Goal: Transaction & Acquisition: Download file/media

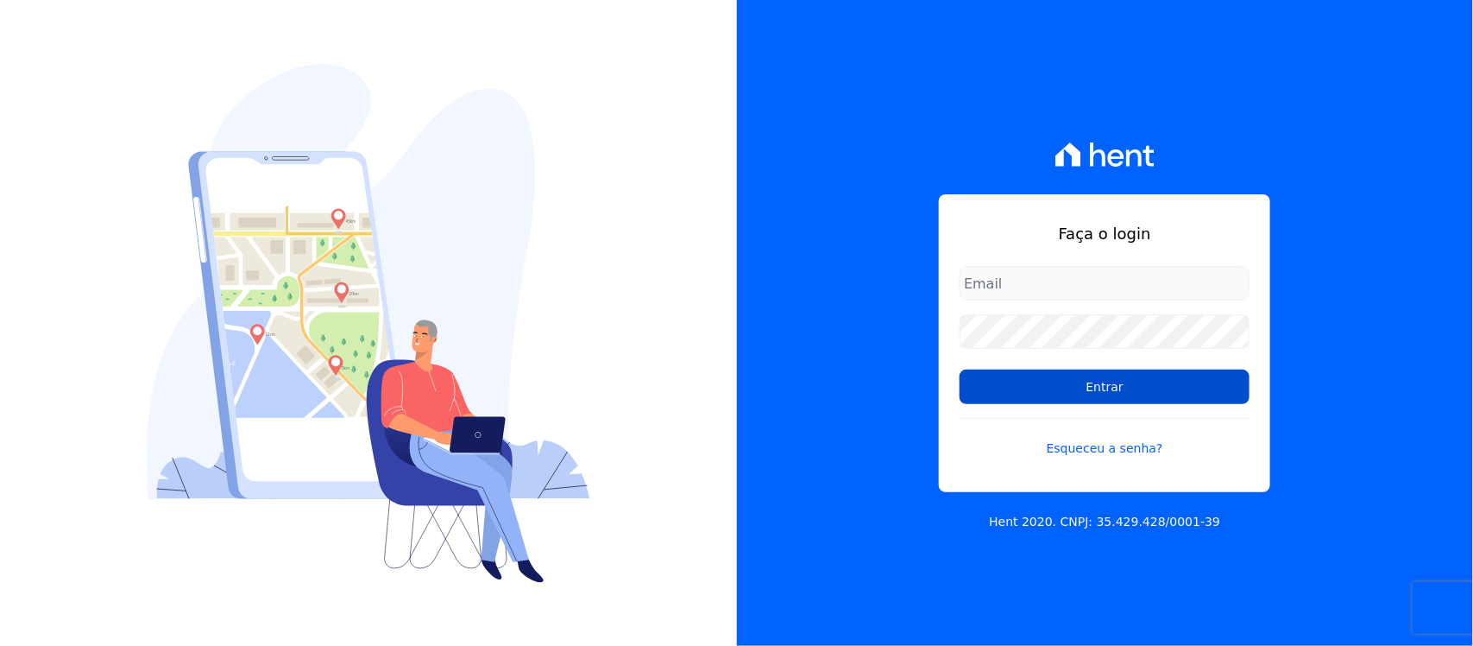
type input "nilda.moura@twtgrupo.com"
click at [1080, 389] on input "Entrar" at bounding box center [1105, 386] width 290 height 35
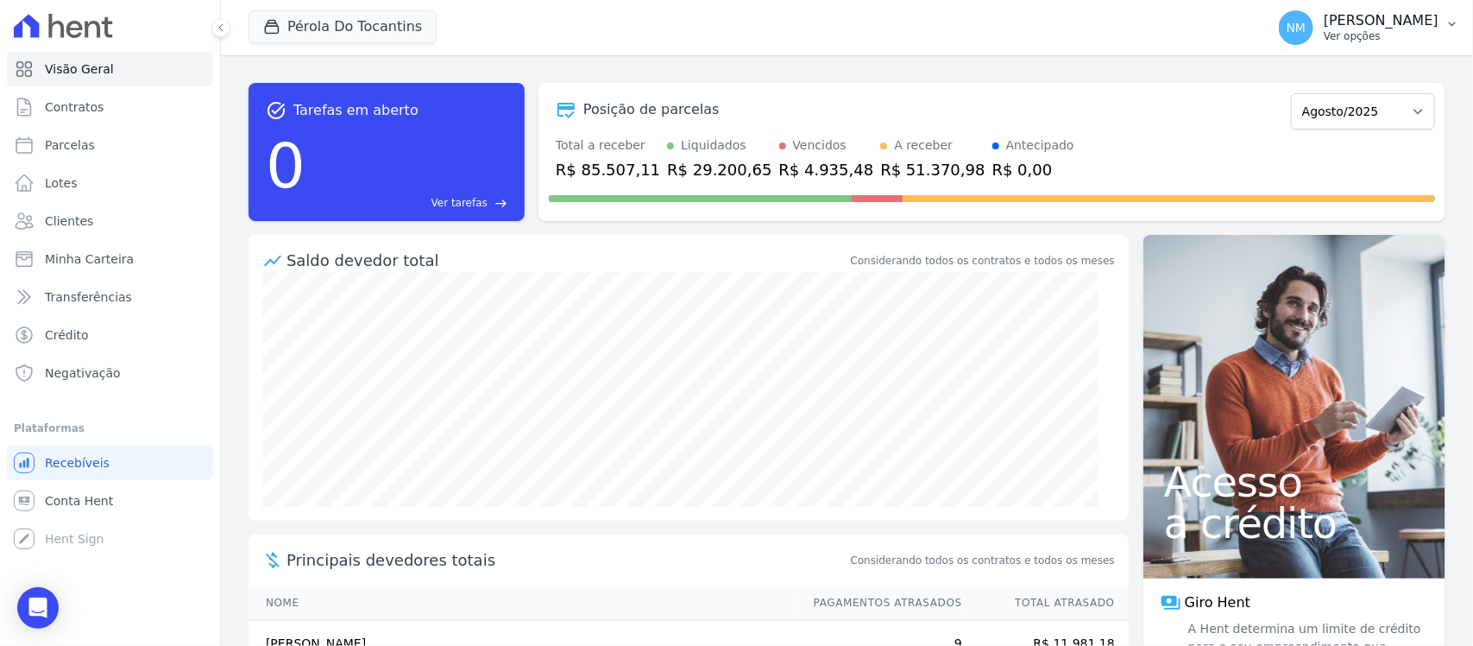
click at [1441, 23] on button "NM [PERSON_NAME] Ver opções" at bounding box center [1369, 27] width 208 height 48
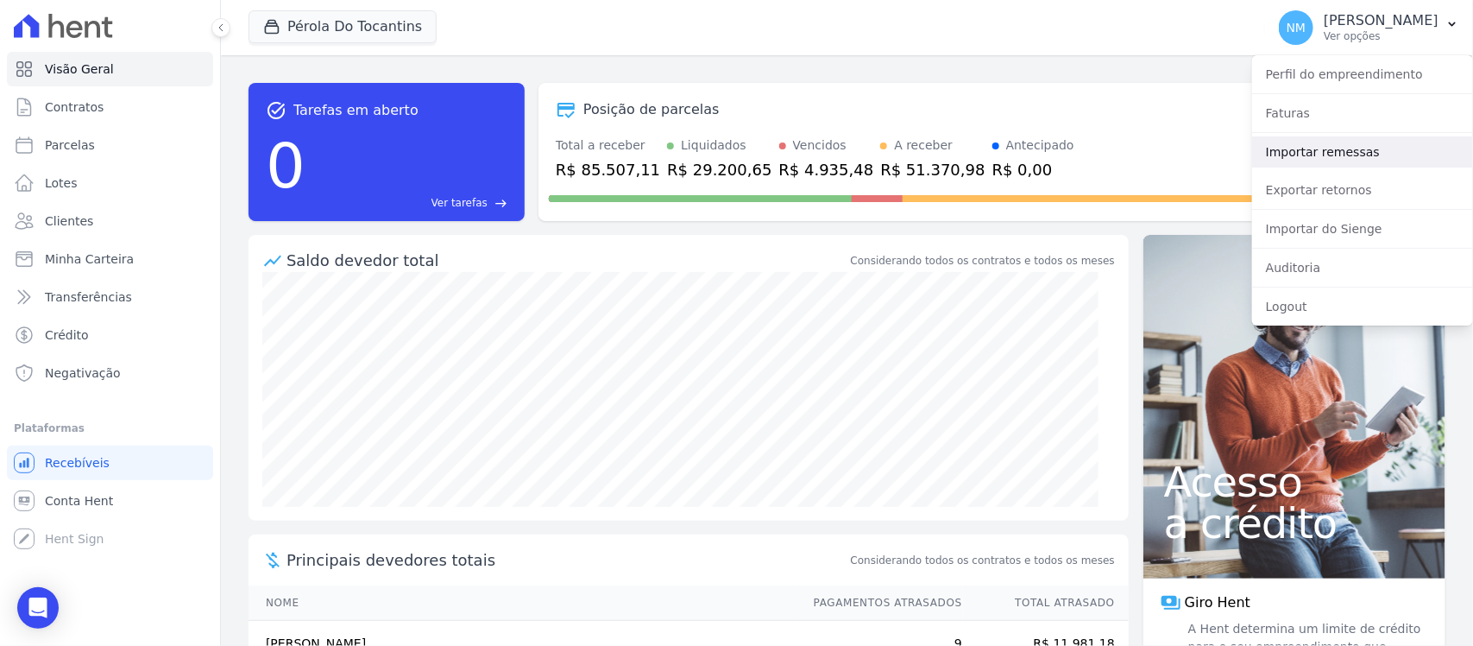
click at [1314, 156] on link "Importar remessas" at bounding box center [1362, 151] width 221 height 31
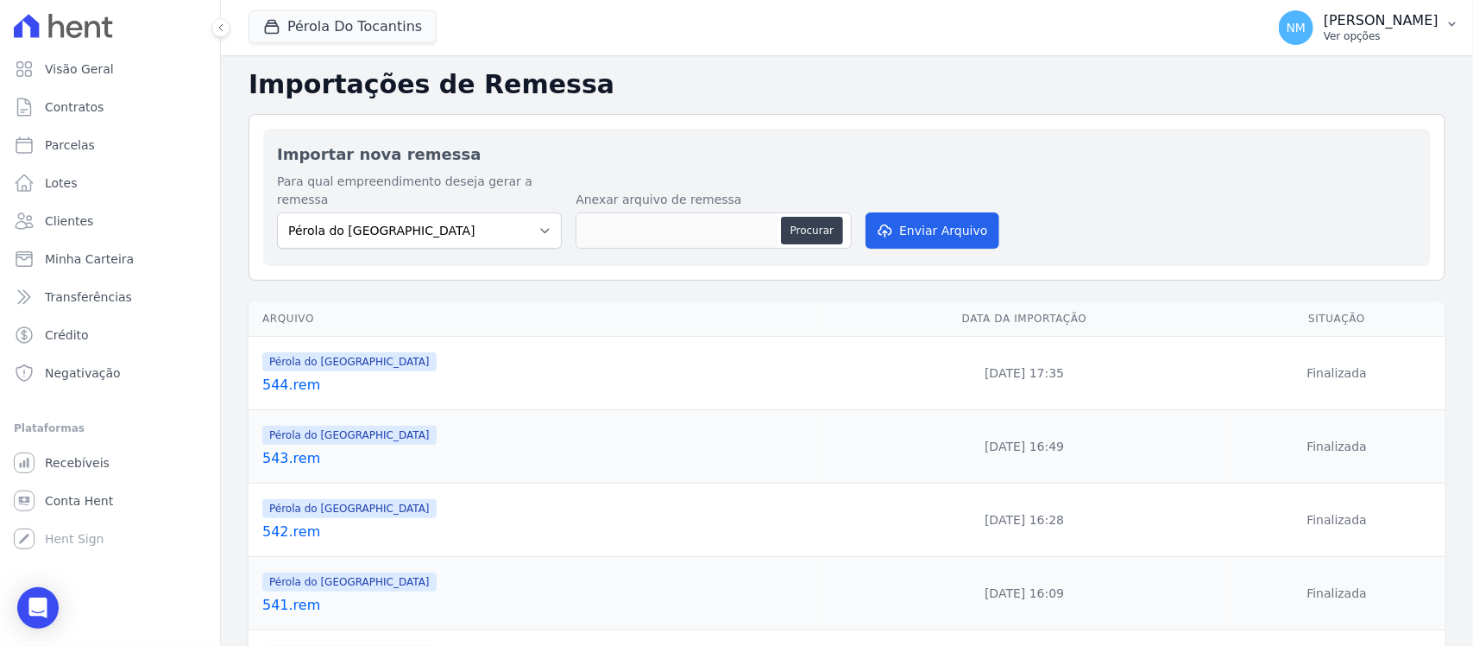
click at [1448, 20] on icon "button" at bounding box center [1453, 24] width 14 height 14
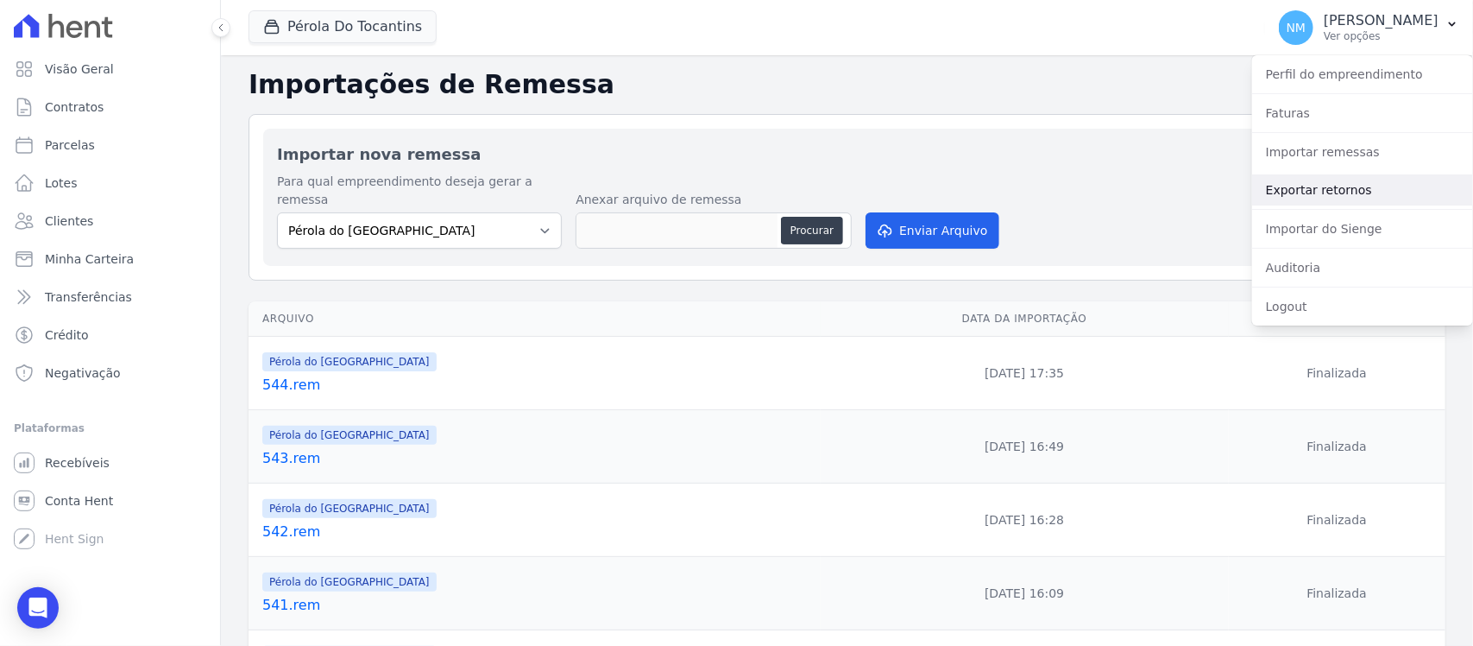
click at [1352, 192] on link "Exportar retornos" at bounding box center [1362, 189] width 221 height 31
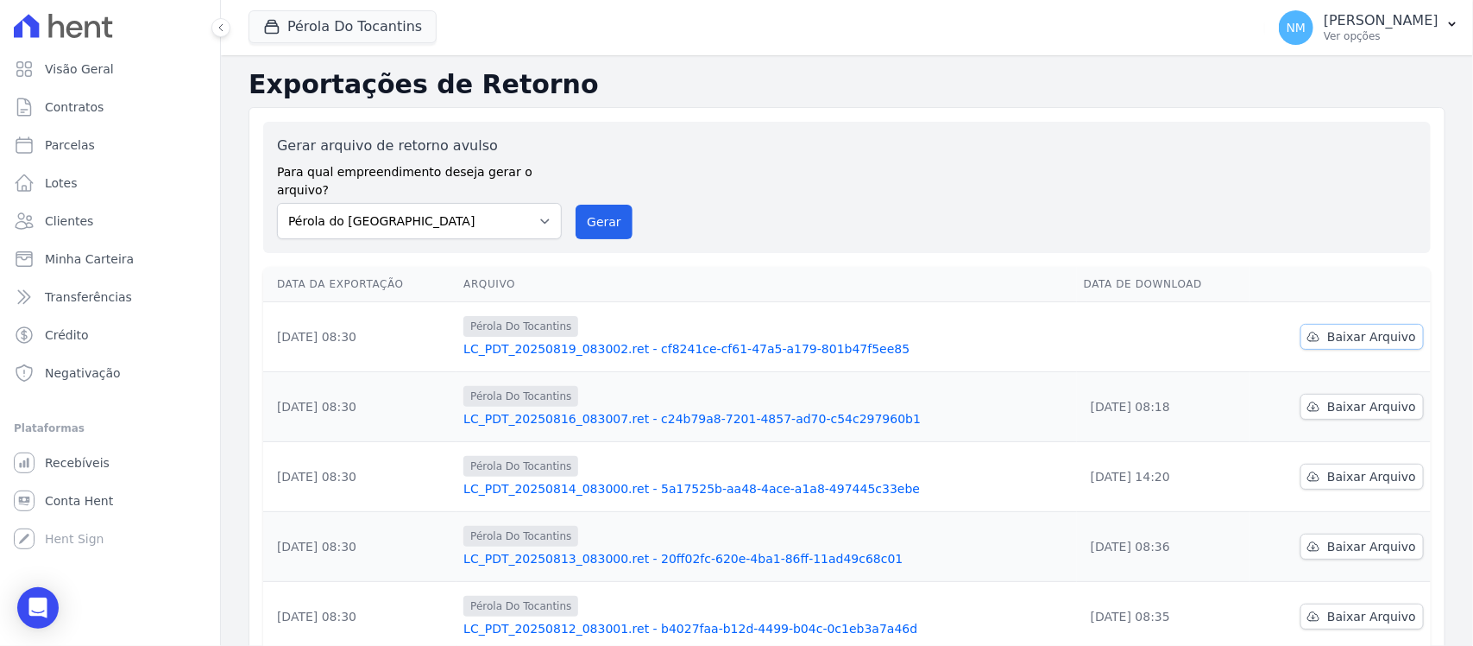
click at [1327, 328] on span "Baixar Arquivo" at bounding box center [1371, 336] width 89 height 17
click at [1434, 31] on p "Ver opções" at bounding box center [1381, 36] width 115 height 14
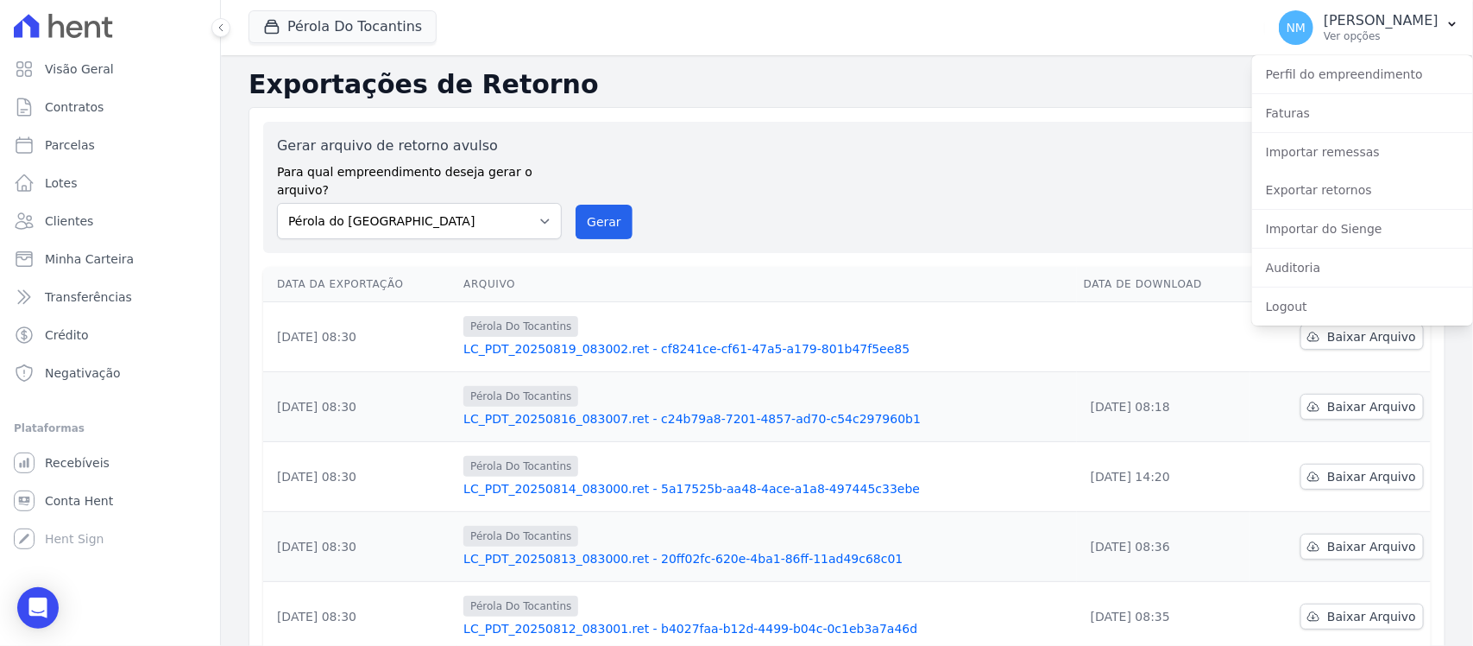
click at [844, 174] on div "Gerar arquivo de retorno avulso Para qual empreendimento deseja gerar o arquivo…" at bounding box center [847, 188] width 1140 height 104
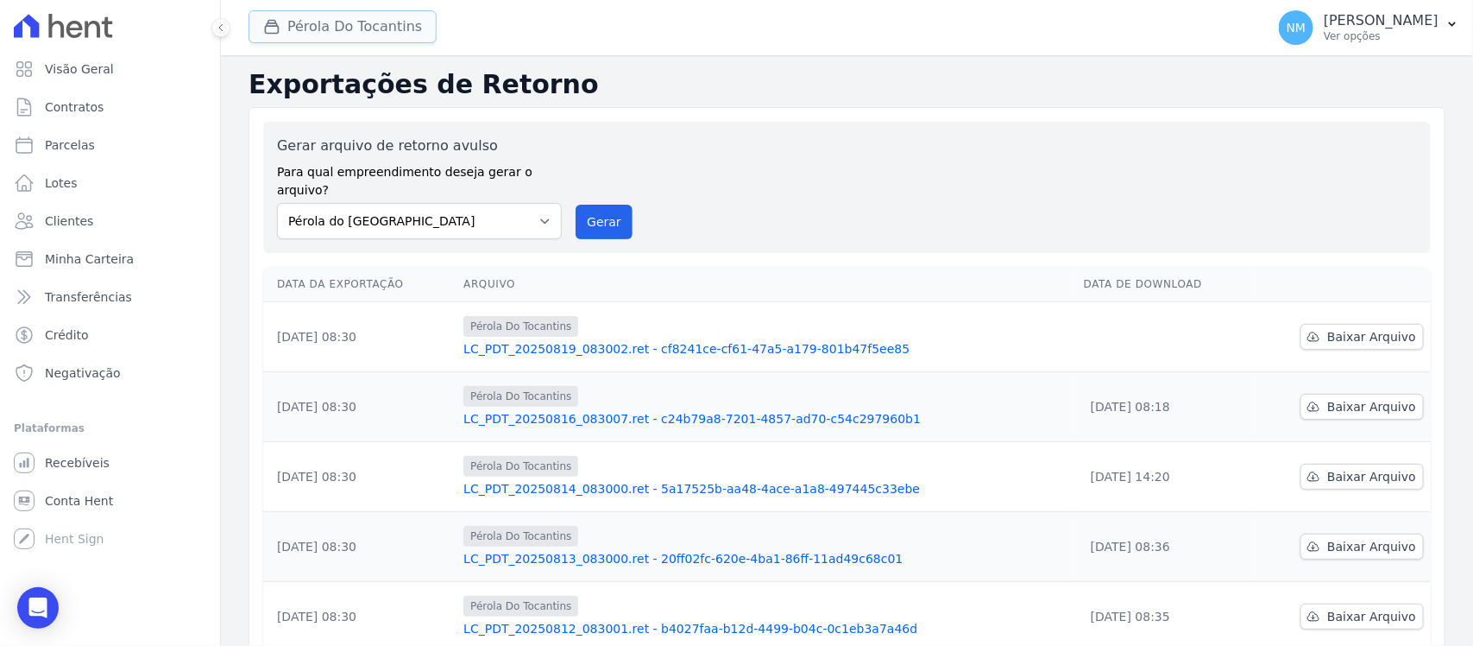
click at [322, 23] on button "Pérola Do Tocantins" at bounding box center [343, 26] width 188 height 33
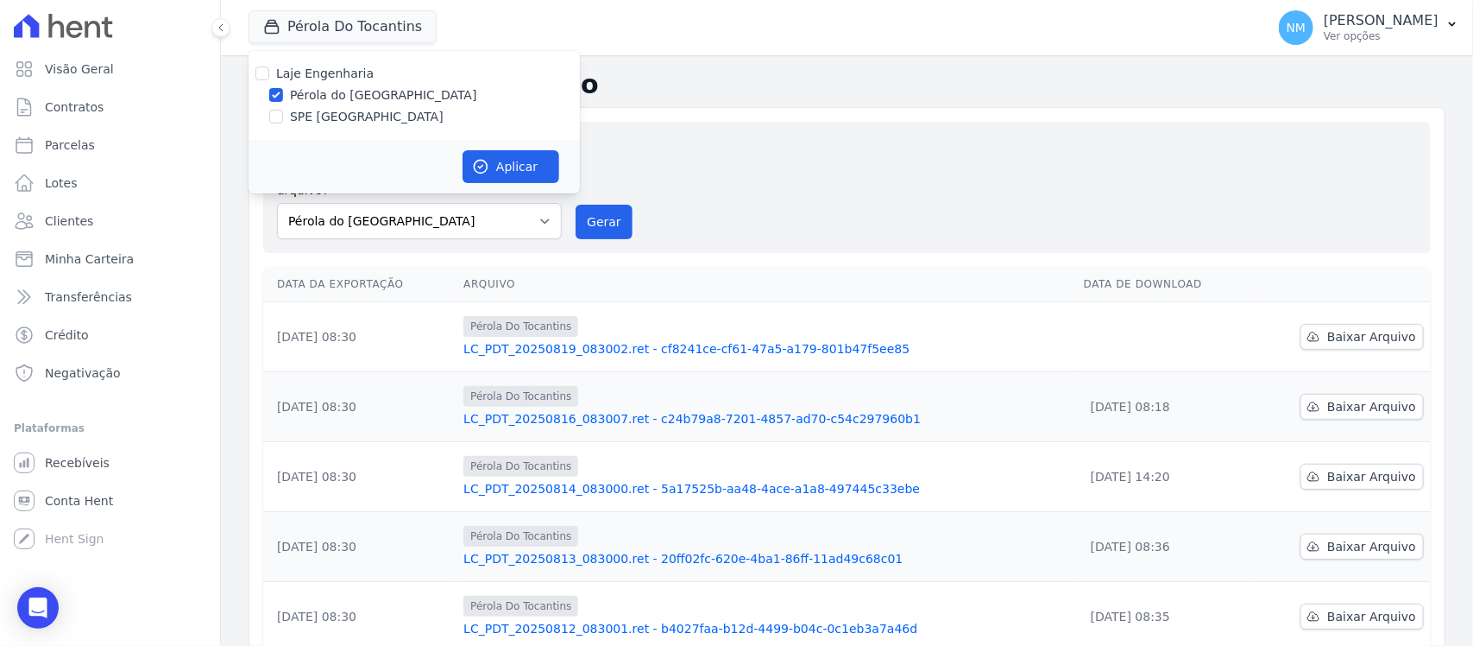
click at [312, 114] on label "SPE [GEOGRAPHIC_DATA]" at bounding box center [367, 117] width 154 height 18
click at [283, 114] on input "SPE [GEOGRAPHIC_DATA]" at bounding box center [276, 117] width 14 height 14
checkbox input "true"
click at [315, 91] on label "Pérola do [GEOGRAPHIC_DATA]" at bounding box center [383, 95] width 187 height 18
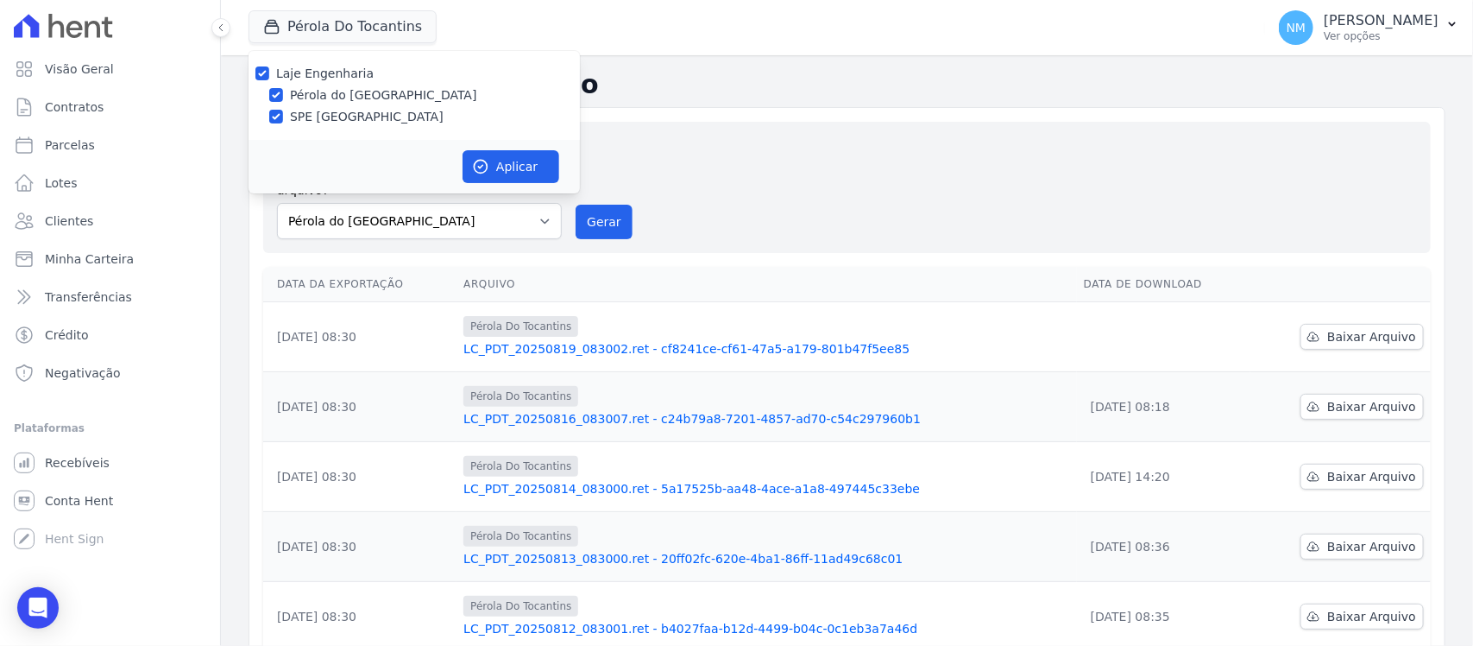
click at [283, 91] on input "Pérola do [GEOGRAPHIC_DATA]" at bounding box center [276, 95] width 14 height 14
checkbox input "false"
drag, startPoint x: 473, startPoint y: 161, endPoint x: 1176, endPoint y: 161, distance: 702.5
click at [496, 161] on button "Aplicar" at bounding box center [511, 166] width 97 height 33
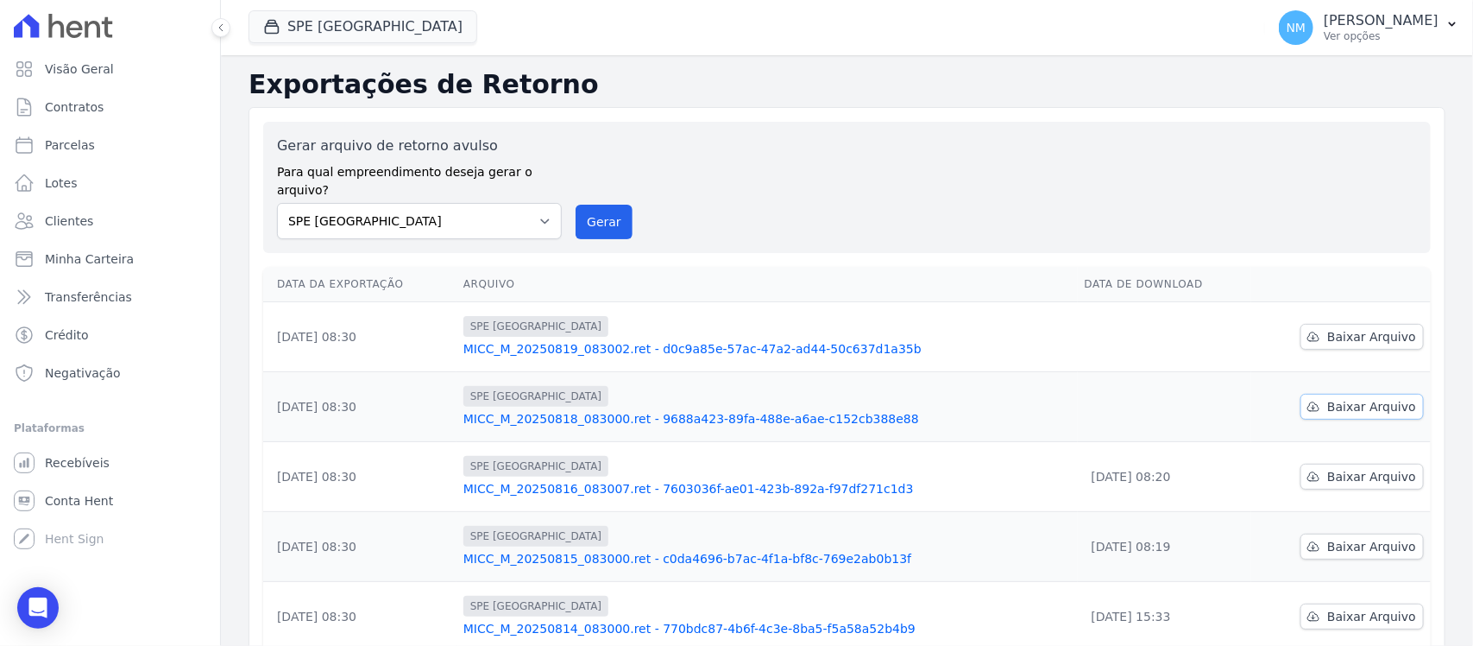
click at [1352, 398] on span "Baixar Arquivo" at bounding box center [1371, 406] width 89 height 17
click at [1327, 328] on span "Baixar Arquivo" at bounding box center [1371, 336] width 89 height 17
